Goal: Communication & Community: Answer question/provide support

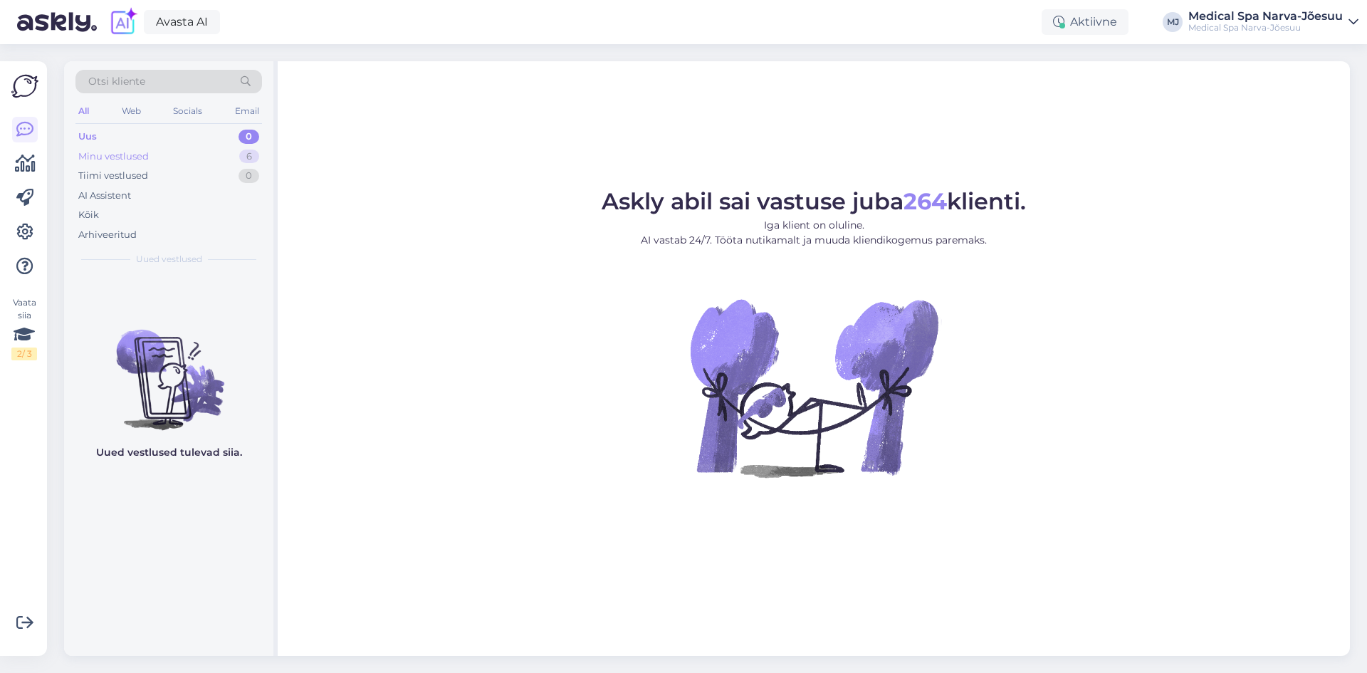
click at [177, 158] on div "Minu vestlused 6" at bounding box center [168, 157] width 186 height 20
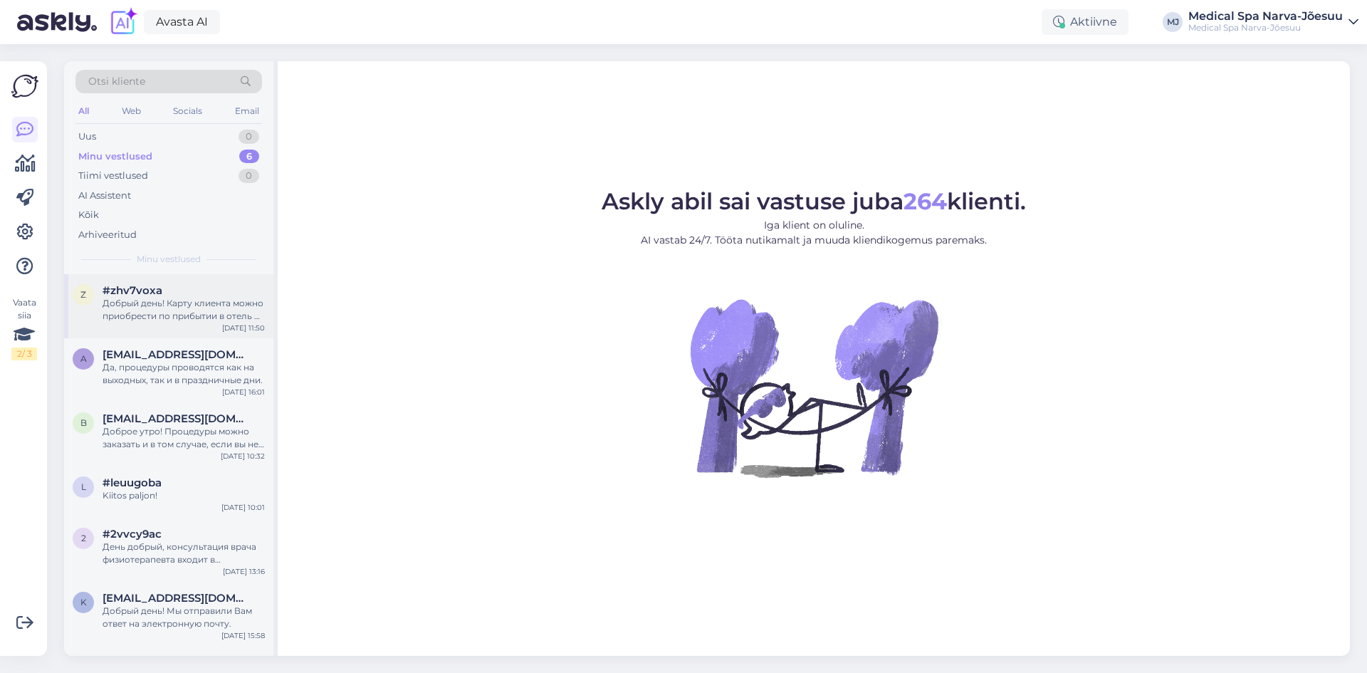
click at [224, 295] on div "#zhv7voxa" at bounding box center [184, 290] width 162 height 13
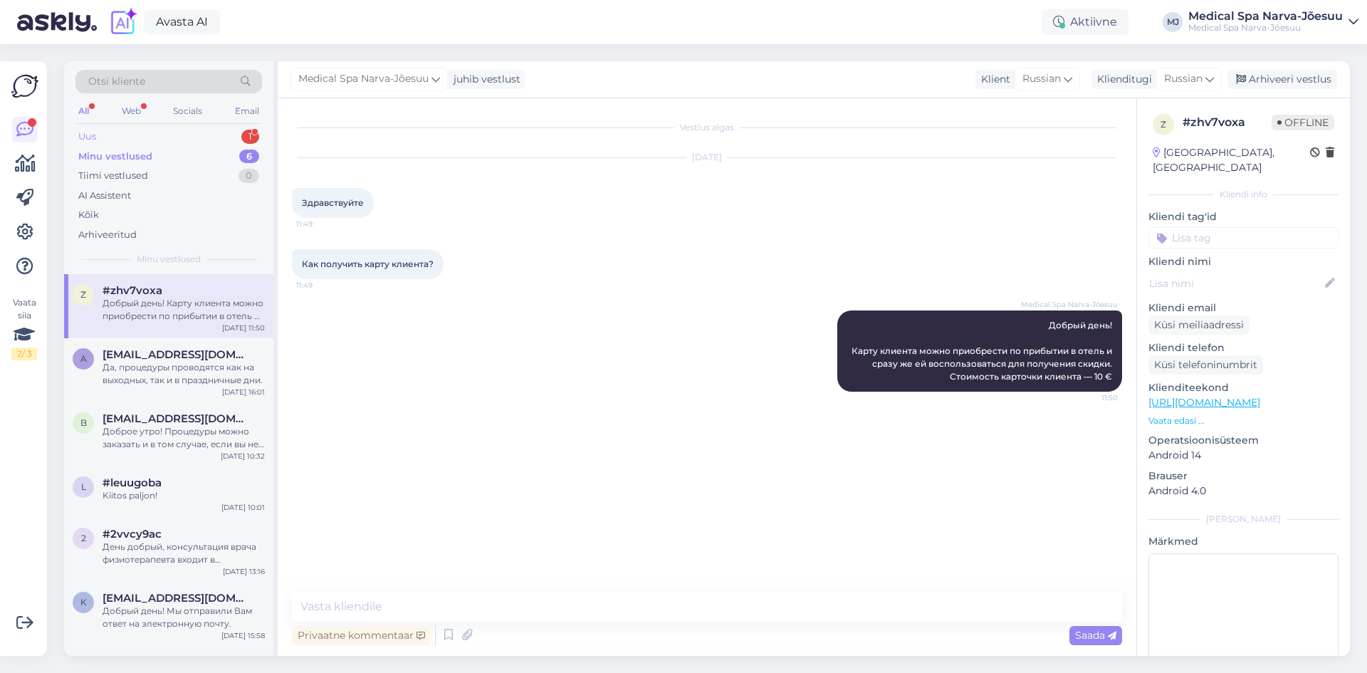
click at [93, 135] on div "Uus" at bounding box center [87, 137] width 18 height 14
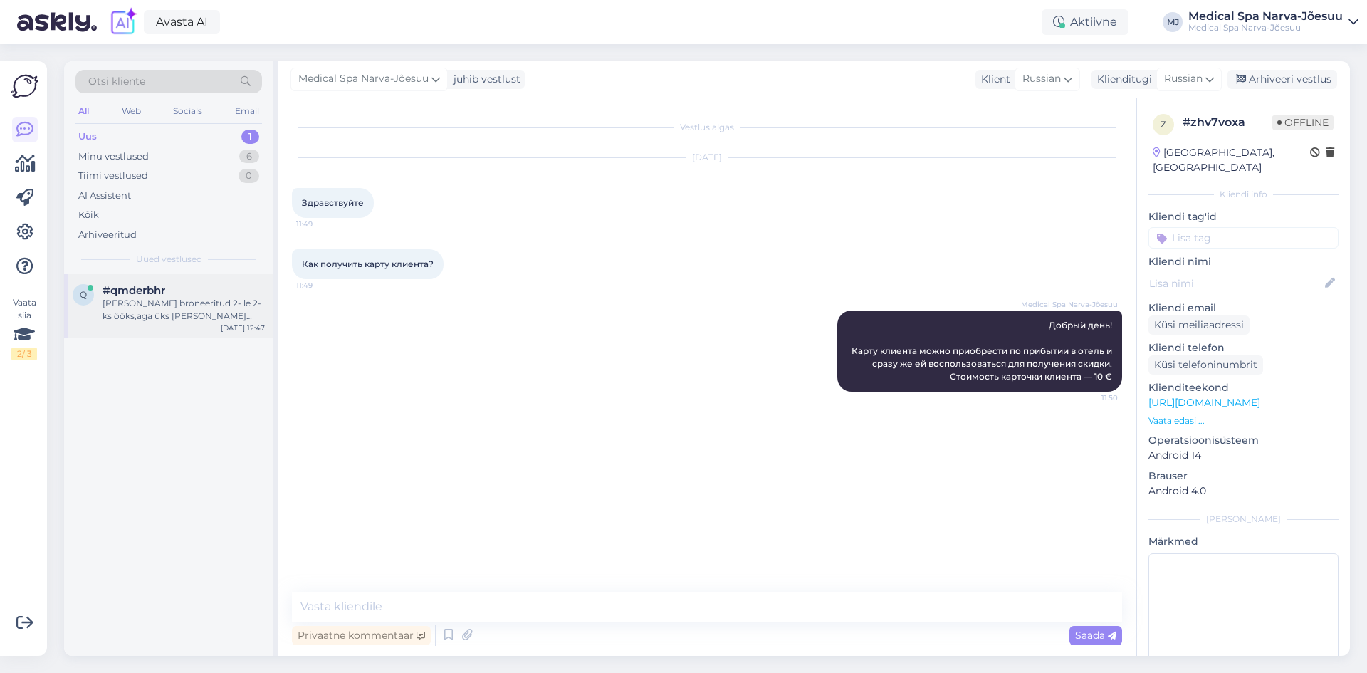
click at [169, 314] on div "[PERSON_NAME] broneeritud 2- le 2- ks ööks,aga üks [PERSON_NAME] tuleb ainult ü…" at bounding box center [184, 310] width 162 height 26
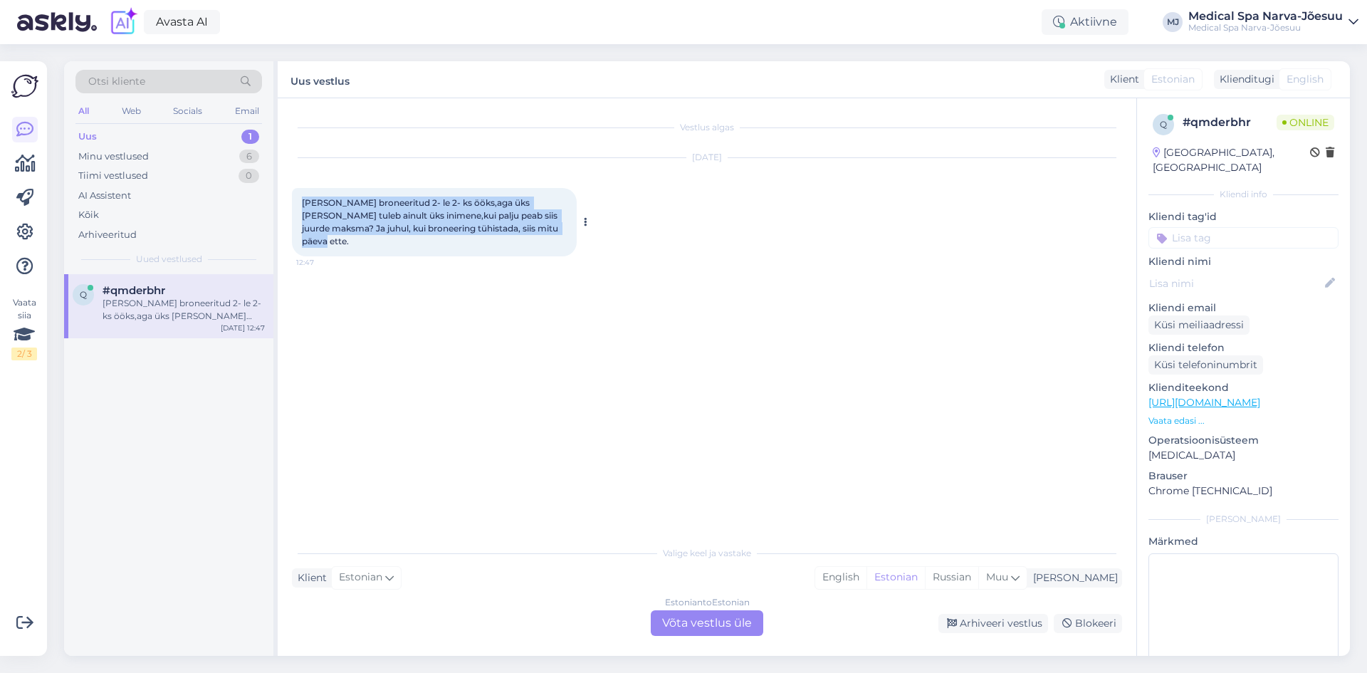
drag, startPoint x: 300, startPoint y: 201, endPoint x: 557, endPoint y: 225, distance: 258.1
click at [557, 225] on div "[PERSON_NAME] broneeritud 2- le 2- ks ööks,aga üks [PERSON_NAME] tuleb ainult ü…" at bounding box center [434, 222] width 285 height 68
copy span "[PERSON_NAME] broneeritud 2- le 2- ks ööks,aga üks [PERSON_NAME] tuleb ainult ü…"
click at [1266, 395] on p "[URL][DOMAIN_NAME]" at bounding box center [1243, 402] width 190 height 15
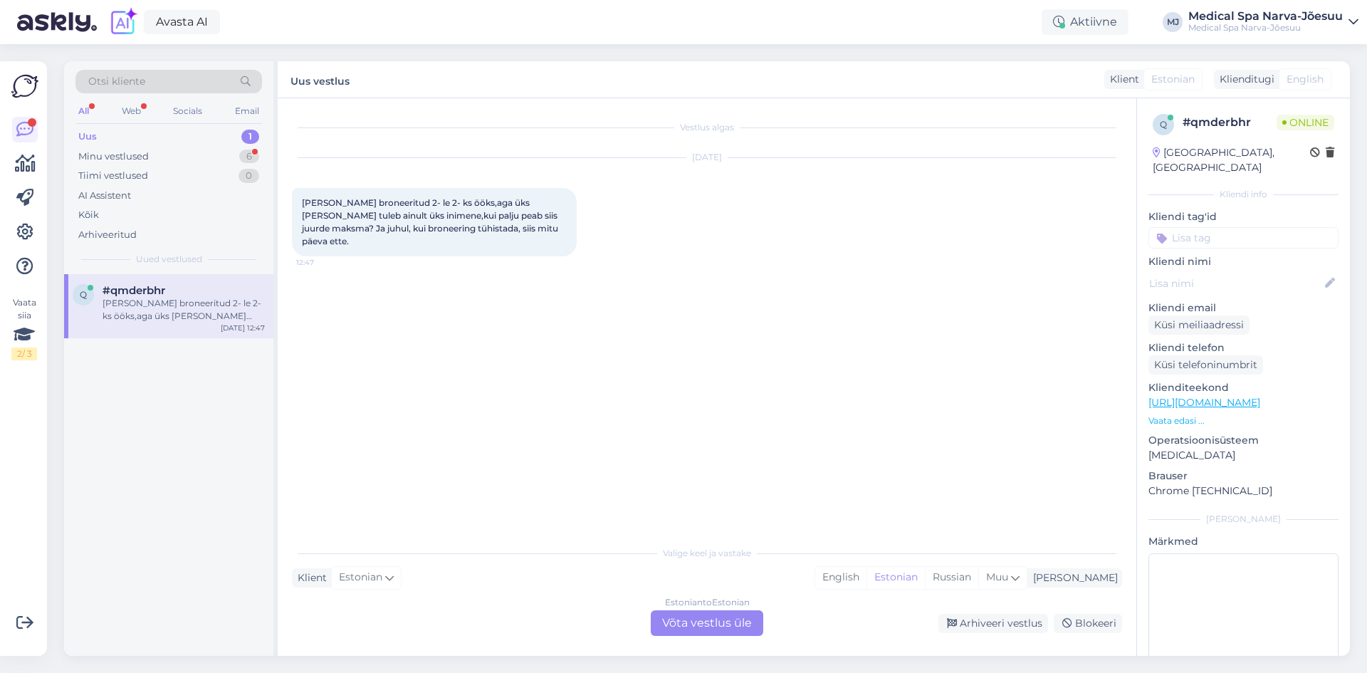
click at [1260, 396] on link "[URL][DOMAIN_NAME]" at bounding box center [1204, 402] width 112 height 13
click at [680, 612] on div "Estonian to Estonian Võta vestlus üle" at bounding box center [707, 623] width 112 height 26
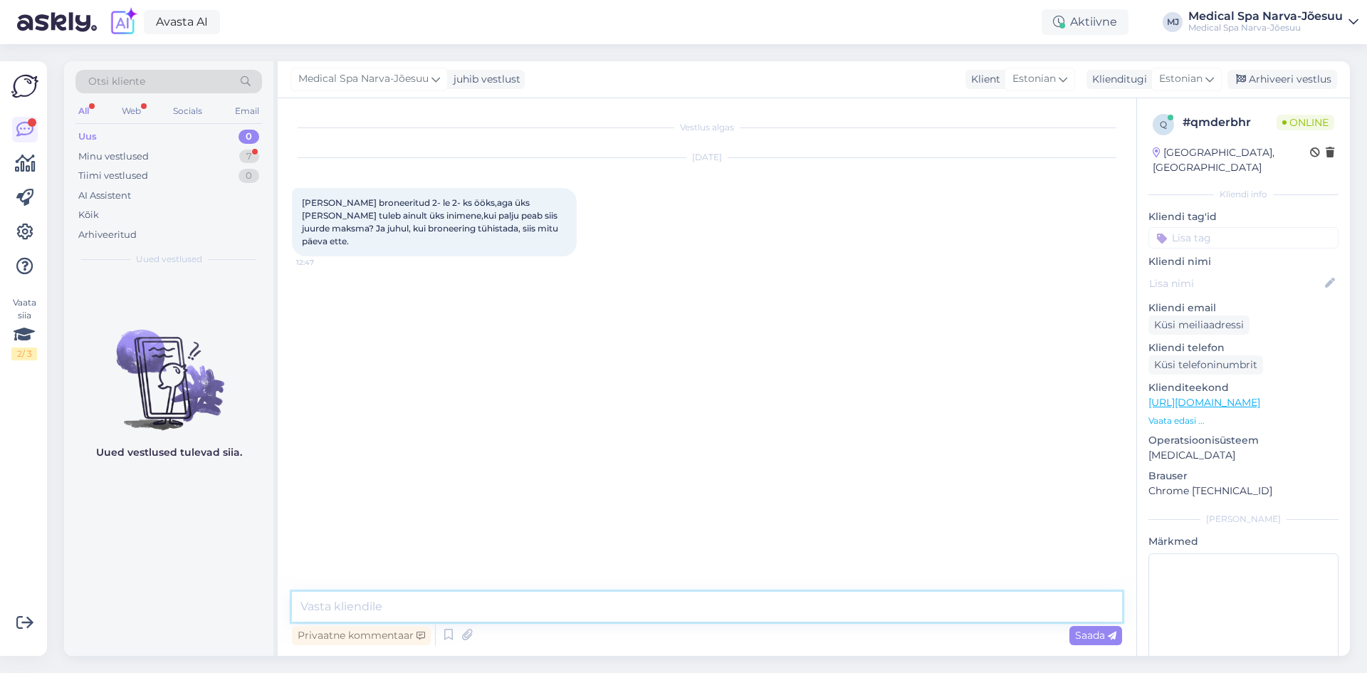
click at [581, 594] on textarea at bounding box center [707, 607] width 830 height 30
paste textarea "Tere päevast! Hind sõltub valitud paketist. Näiteks "Sügisene kingitus" program…"
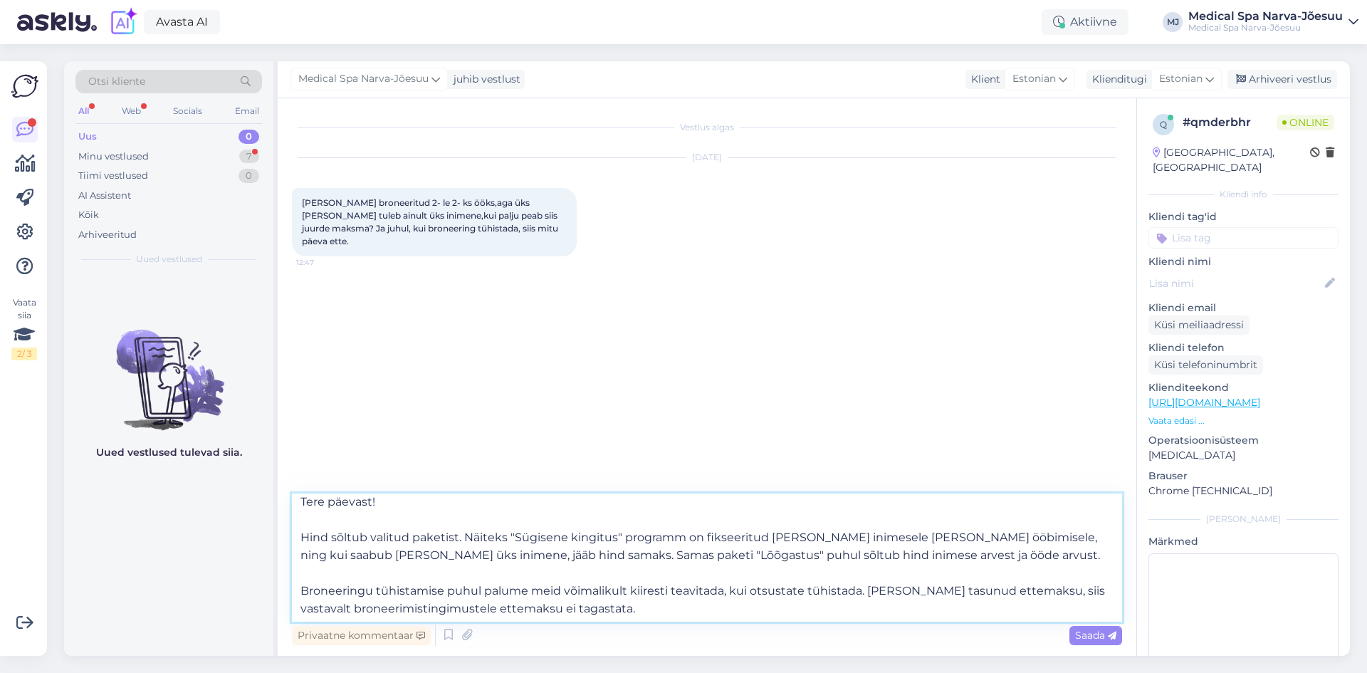
scroll to position [8, 0]
type textarea "Tere päevast! Hind sõltub valitud paketist. Näiteks "Sügisene kingitus" program…"
click at [1078, 631] on span "Saada" at bounding box center [1095, 635] width 41 height 13
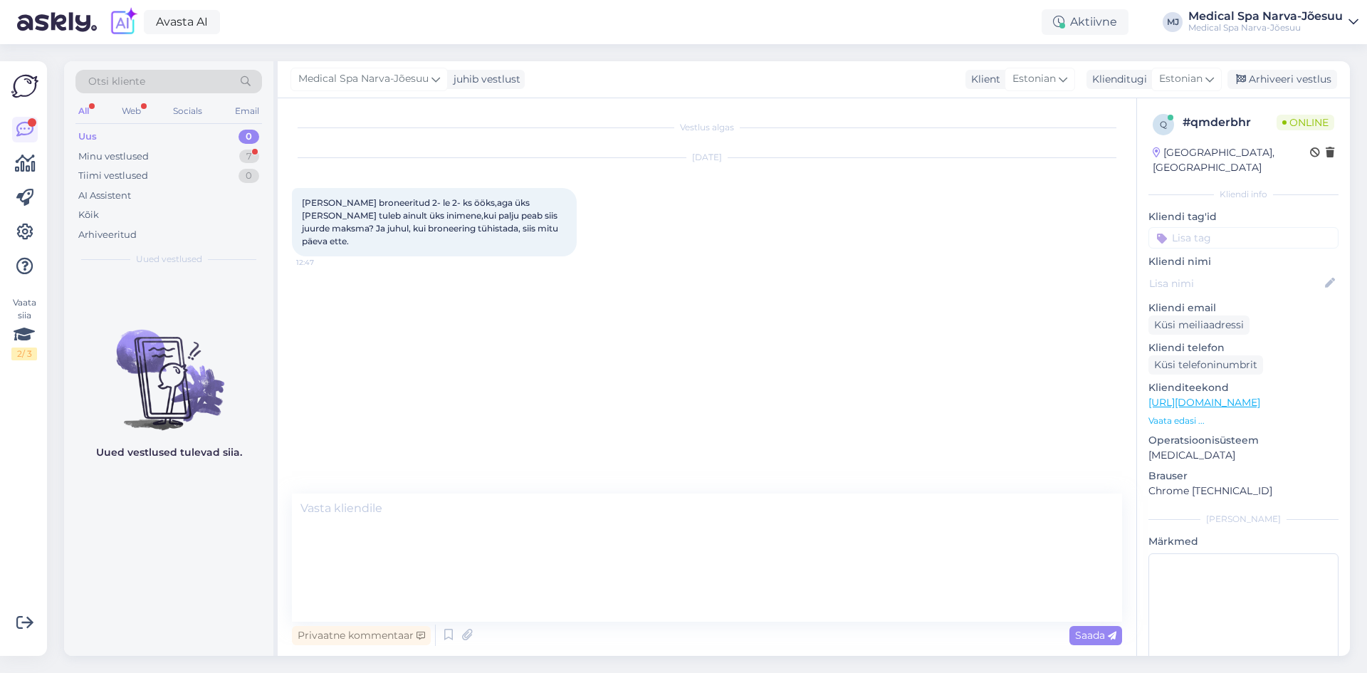
scroll to position [0, 0]
